Goal: Task Accomplishment & Management: Manage account settings

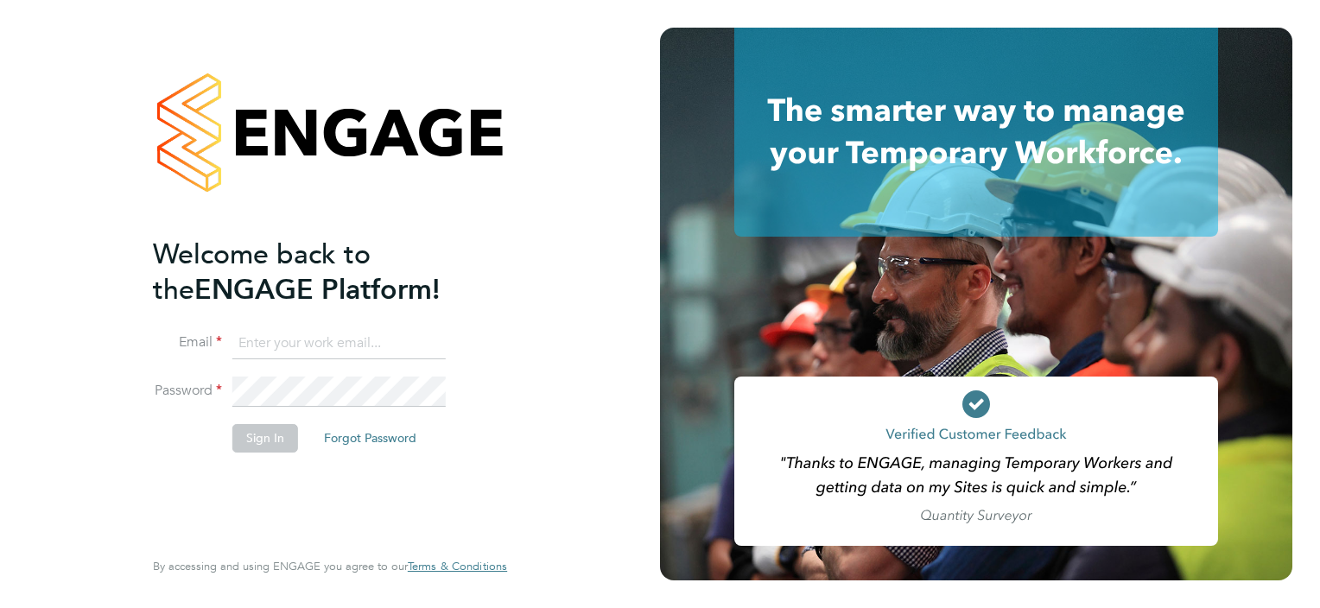
type input "[EMAIL_ADDRESS][DOMAIN_NAME]"
click at [272, 442] on button "Sign In" at bounding box center [265, 438] width 66 height 28
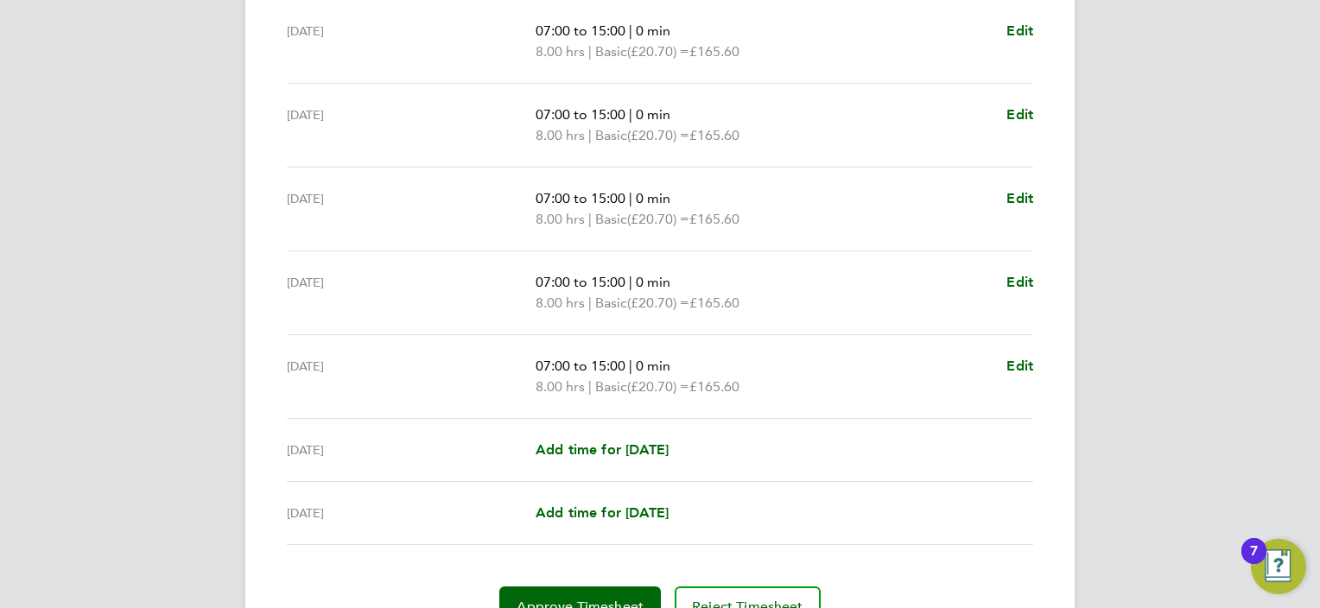
scroll to position [638, 0]
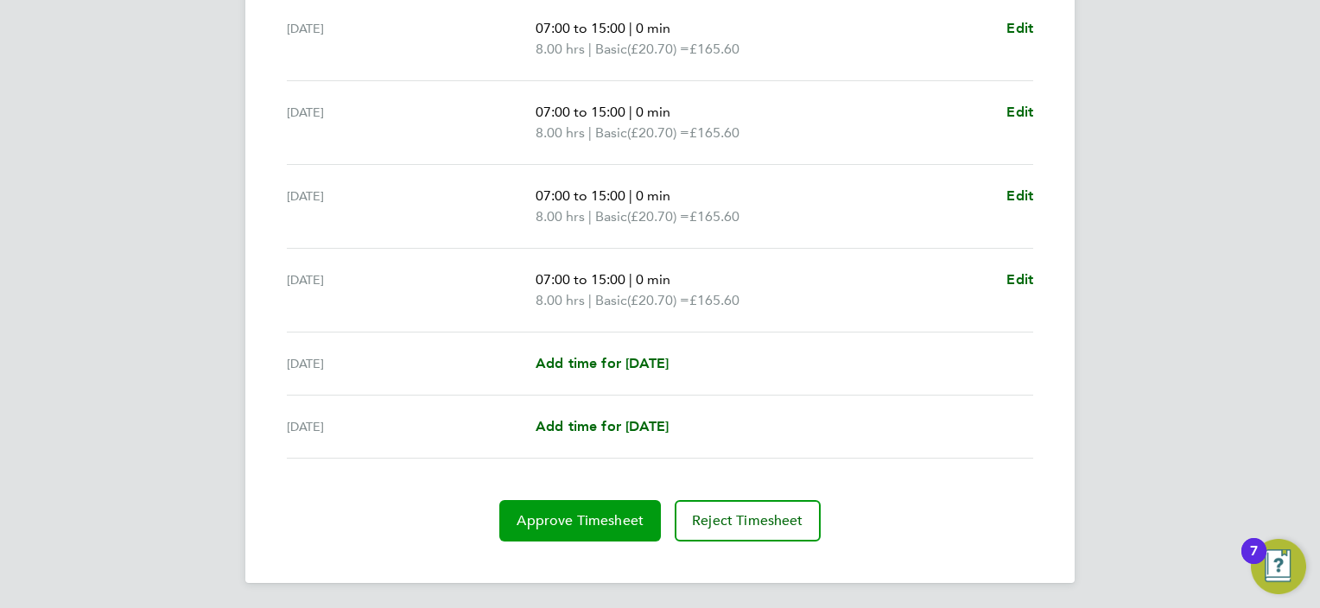
click at [581, 525] on span "Approve Timesheet" at bounding box center [580, 520] width 127 height 17
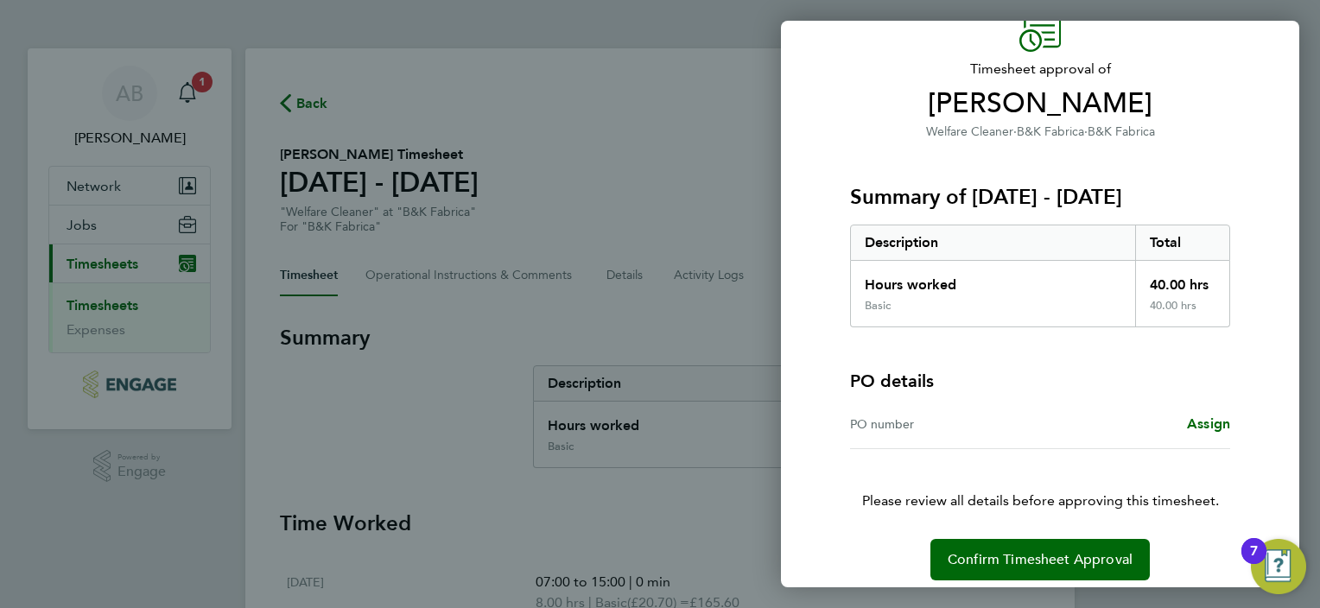
scroll to position [99, 0]
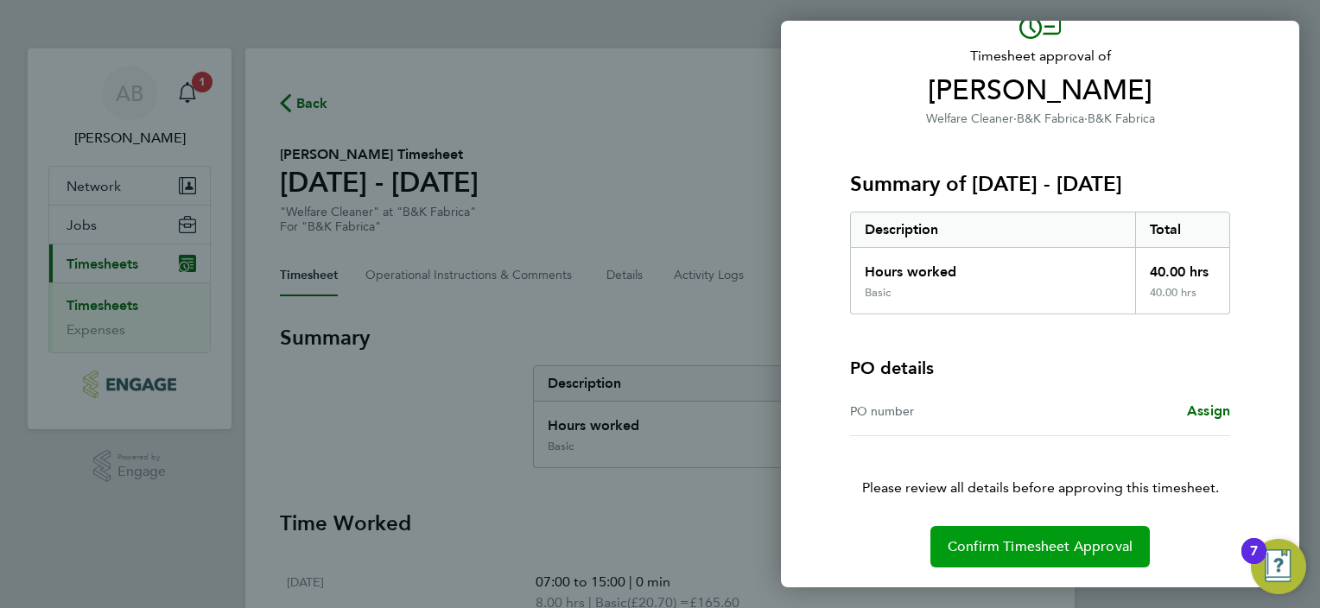
click at [1055, 551] on span "Confirm Timesheet Approval" at bounding box center [1040, 546] width 185 height 17
